Goal: Transaction & Acquisition: Book appointment/travel/reservation

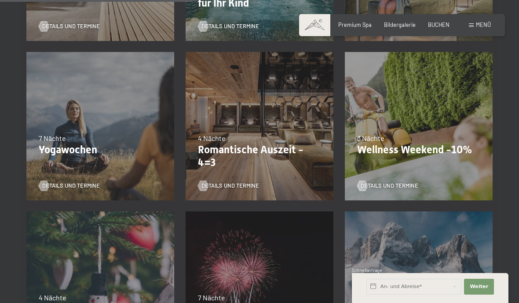
scroll to position [502, 0]
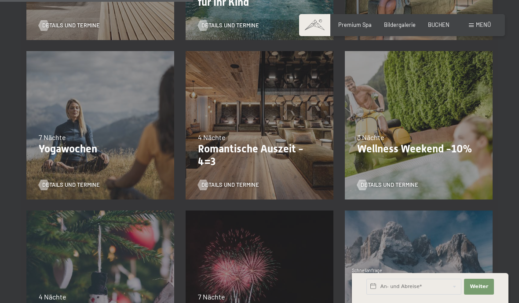
click at [289, 146] on p "Romantische Auszeit - 4=3" at bounding box center [259, 156] width 123 height 26
click at [293, 156] on p "Romantische Auszeit - 4=3" at bounding box center [259, 156] width 123 height 26
click at [198, 143] on p "Romantische Auszeit - 4=3" at bounding box center [259, 156] width 123 height 26
click at [215, 182] on span "Details und Termine" at bounding box center [230, 185] width 58 height 8
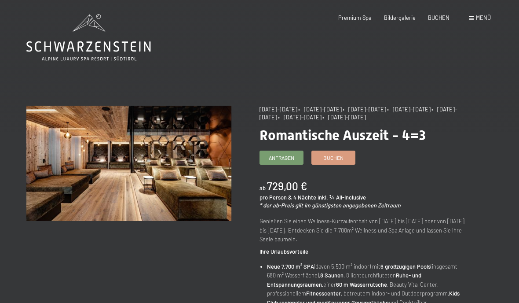
click at [337, 154] on span "Buchen" at bounding box center [333, 157] width 20 height 7
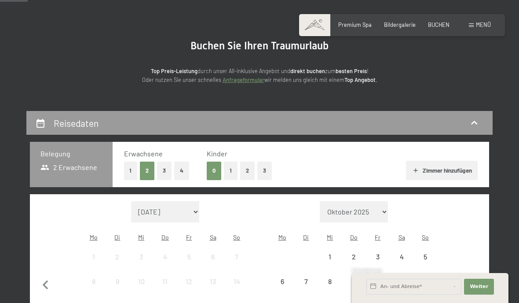
select select "2025-11-01"
select select "2025-12-01"
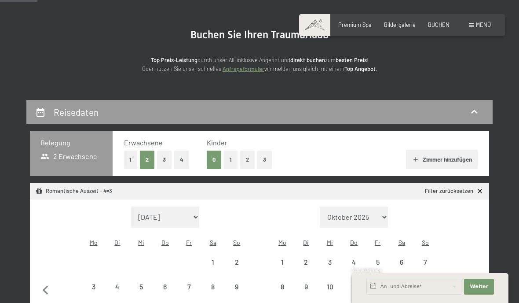
select select "2025-11-01"
select select "2025-12-01"
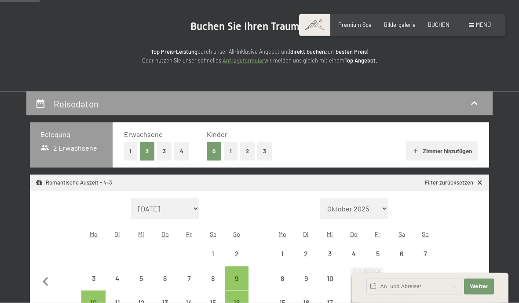
select select "2025-11-01"
select select "2025-12-01"
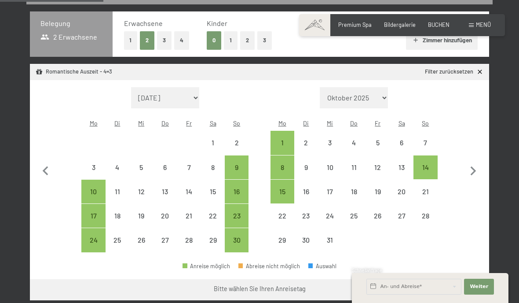
scroll to position [188, 0]
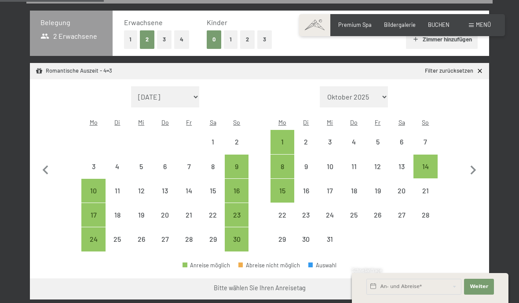
click at [93, 187] on div "10" at bounding box center [93, 198] width 22 height 22
select select "2025-11-01"
select select "2025-12-01"
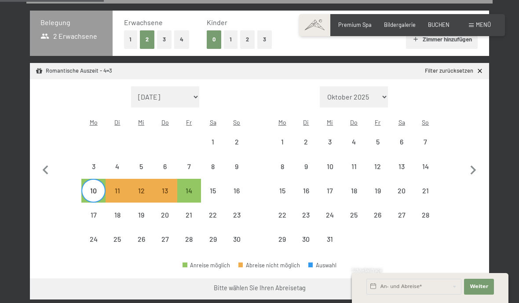
click at [451, 282] on button "Weiter zu „Zimmer“" at bounding box center [449, 288] width 79 height 21
select select "2025-11-01"
select select "2025-12-01"
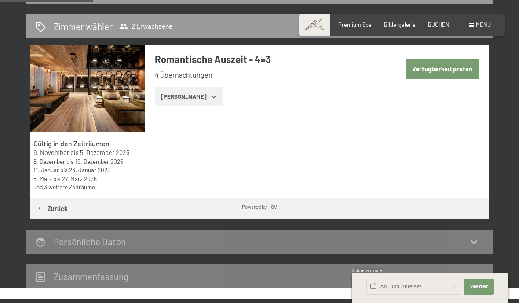
scroll to position [167, 0]
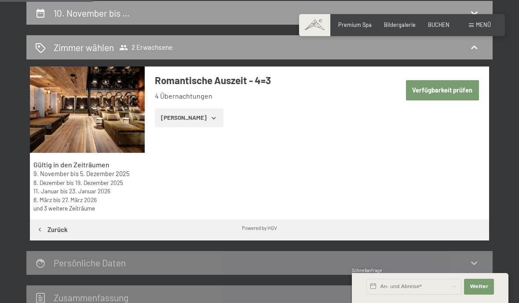
click at [452, 91] on button "Verfügbarkeit prüfen" at bounding box center [442, 90] width 73 height 20
select select "2025-11-01"
select select "2025-12-01"
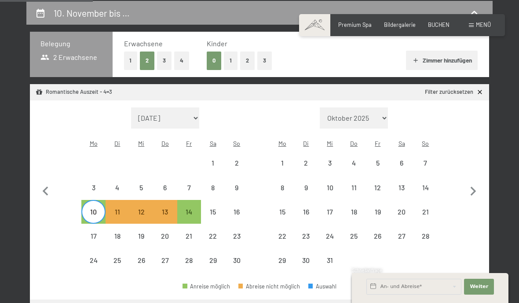
select select "2025-11-01"
select select "2025-12-01"
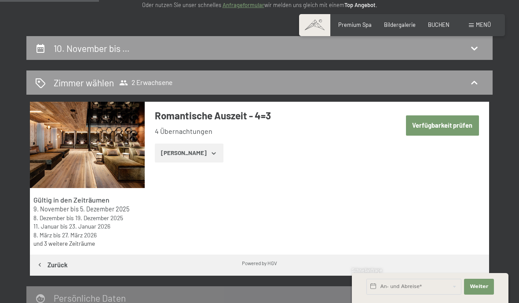
scroll to position [131, 0]
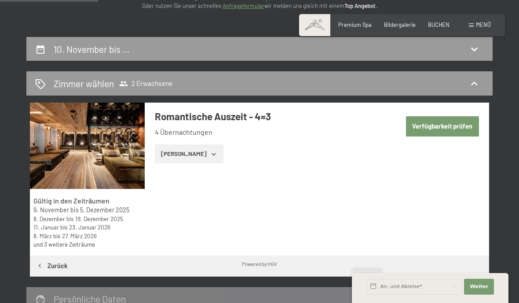
click at [169, 151] on button "Zeige Zimmer" at bounding box center [189, 153] width 68 height 19
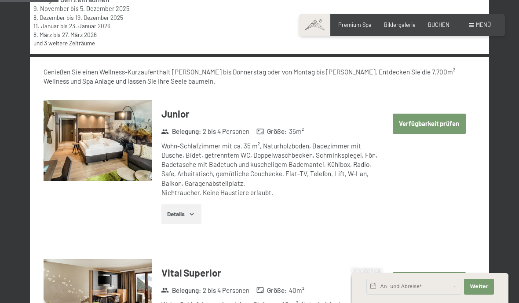
scroll to position [332, 0]
click at [447, 126] on button "Verfügbarkeit prüfen" at bounding box center [429, 124] width 73 height 20
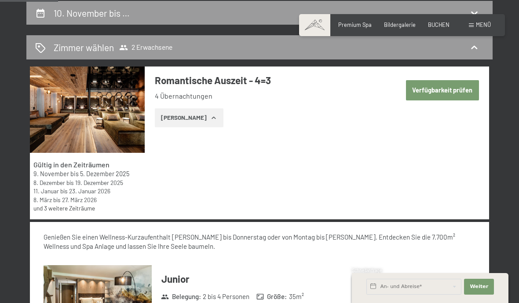
select select "2025-11-01"
select select "2025-12-01"
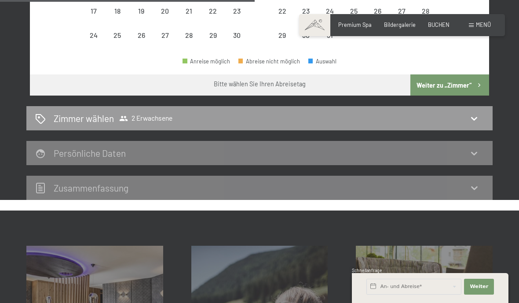
click at [59, 112] on h2 "Zimmer wählen" at bounding box center [84, 118] width 60 height 13
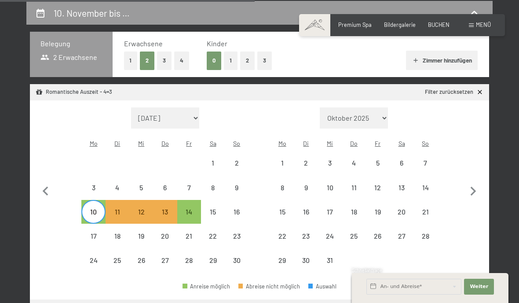
select select "2025-11-01"
select select "2025-12-01"
